Goal: Transaction & Acquisition: Purchase product/service

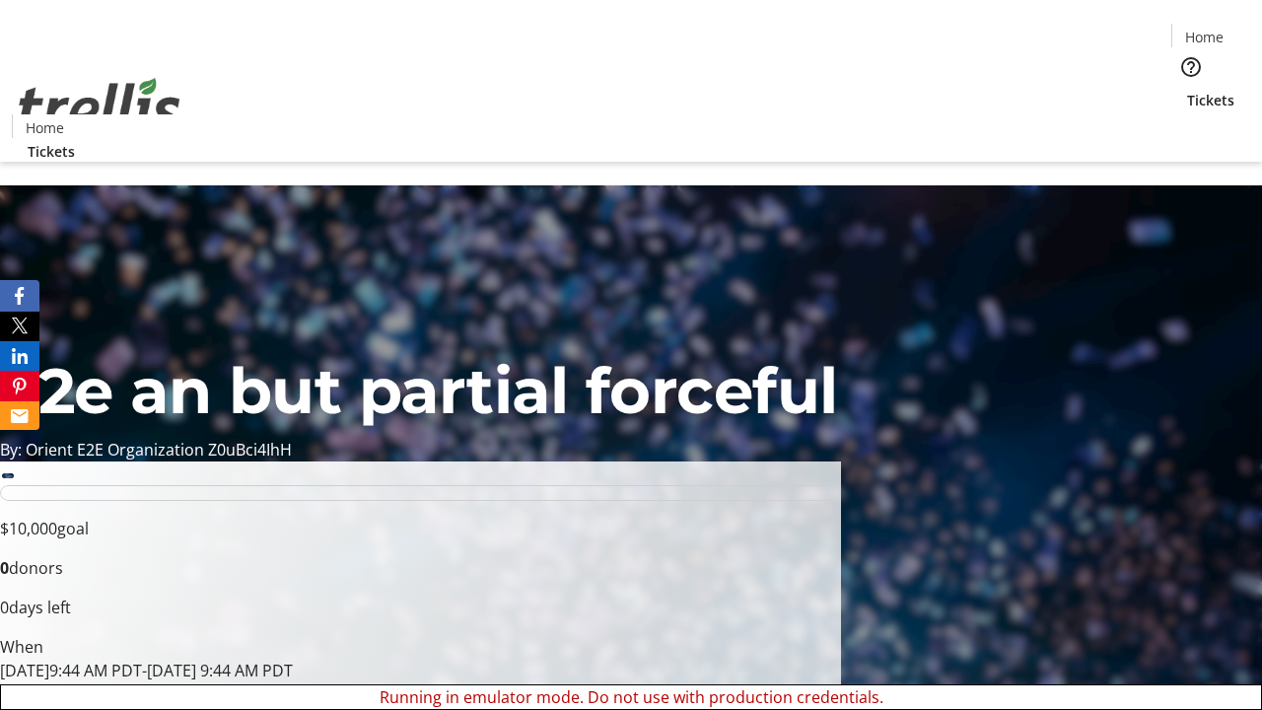
click at [1187, 90] on span "Tickets" at bounding box center [1210, 100] width 47 height 21
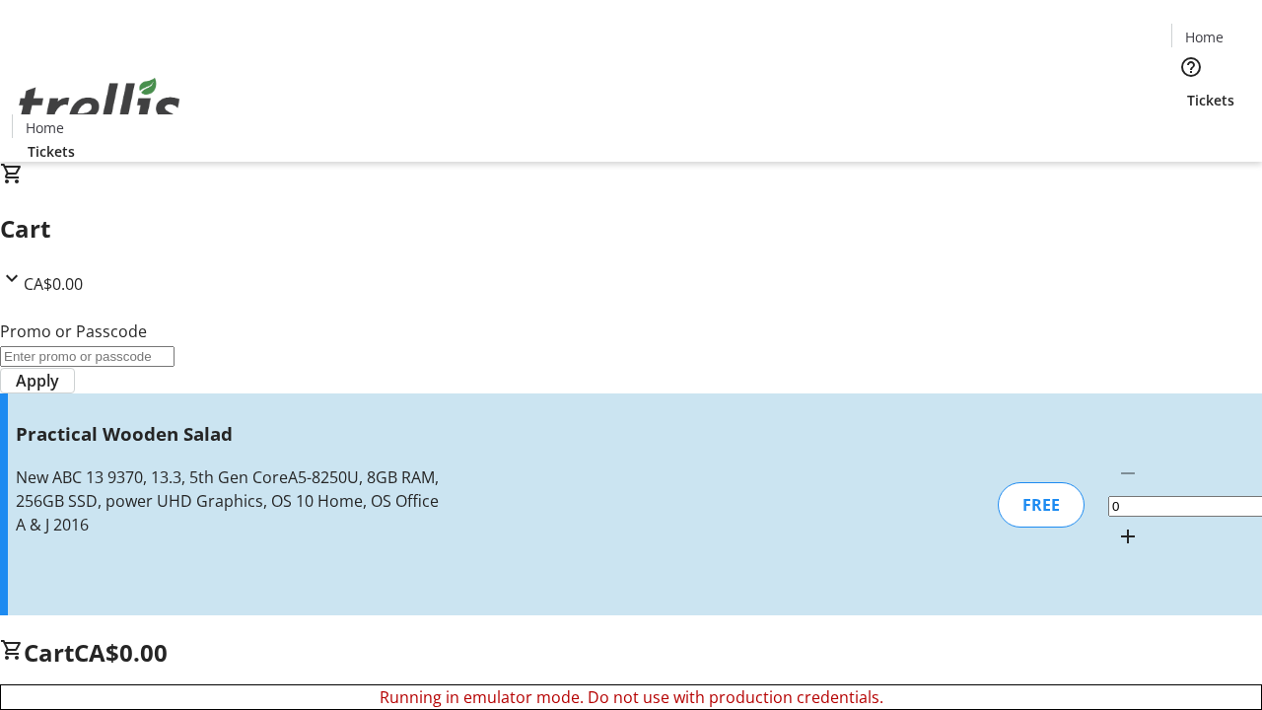
click at [1116, 525] on mat-icon "Increment by one" at bounding box center [1128, 537] width 24 height 24
type input "1"
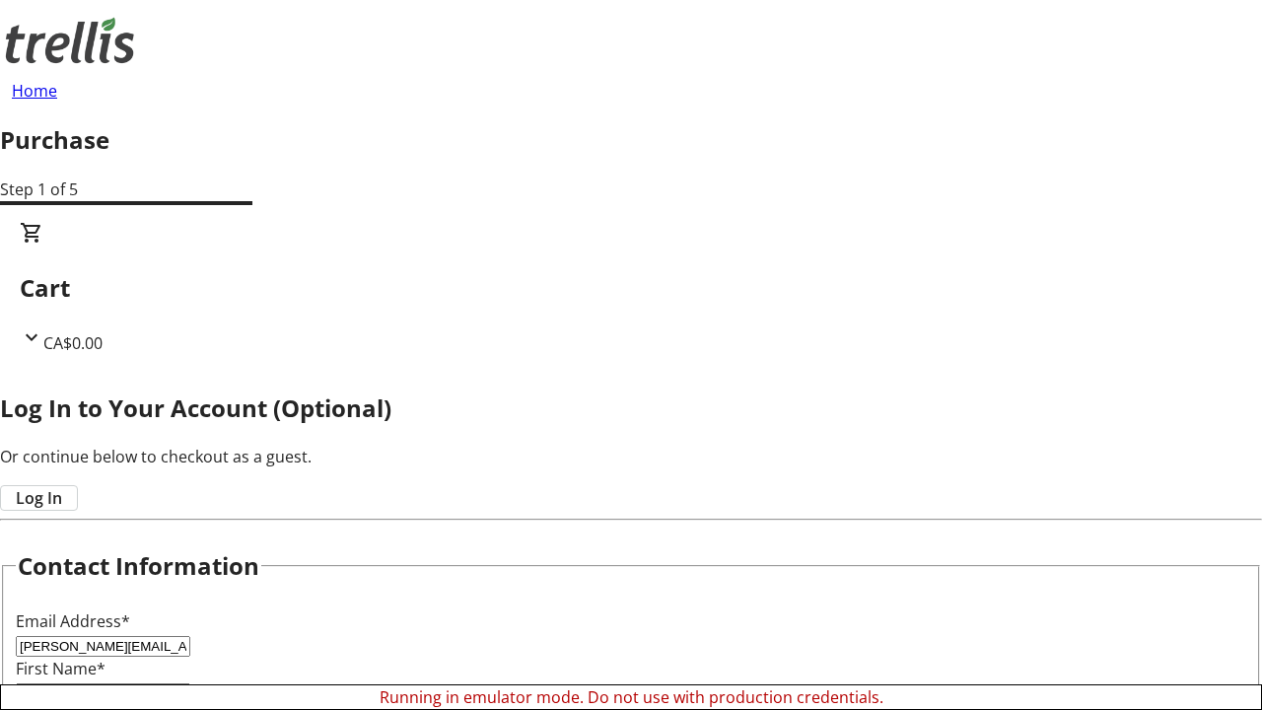
type input "[PERSON_NAME][EMAIL_ADDRESS][DOMAIN_NAME]"
type input "[PERSON_NAME]"
